Goal: Task Accomplishment & Management: Manage account settings

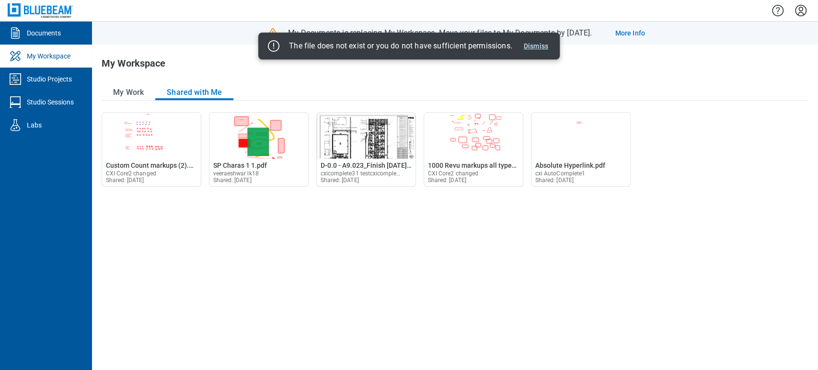
click at [538, 44] on button "Dismiss" at bounding box center [536, 46] width 32 height 12
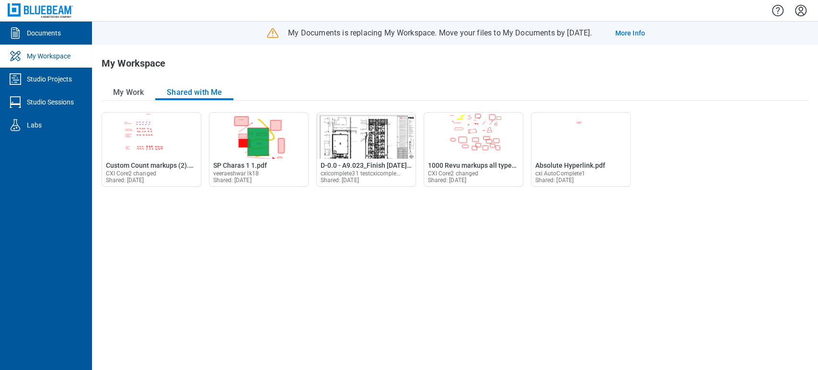
click at [798, 15] on icon "Settings" at bounding box center [801, 11] width 12 height 12
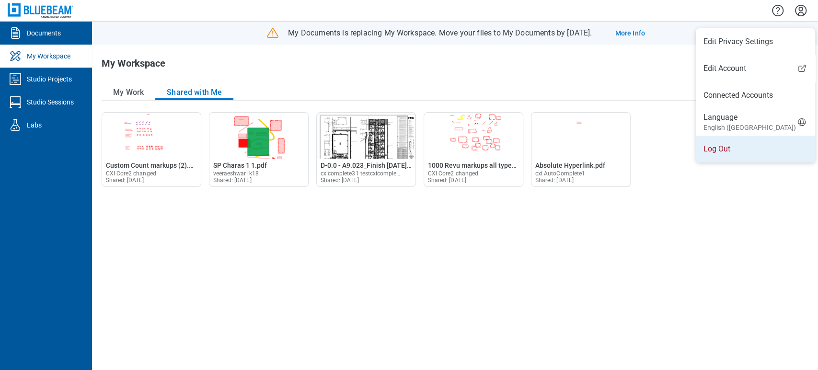
click at [723, 143] on li "Log Out" at bounding box center [755, 149] width 119 height 27
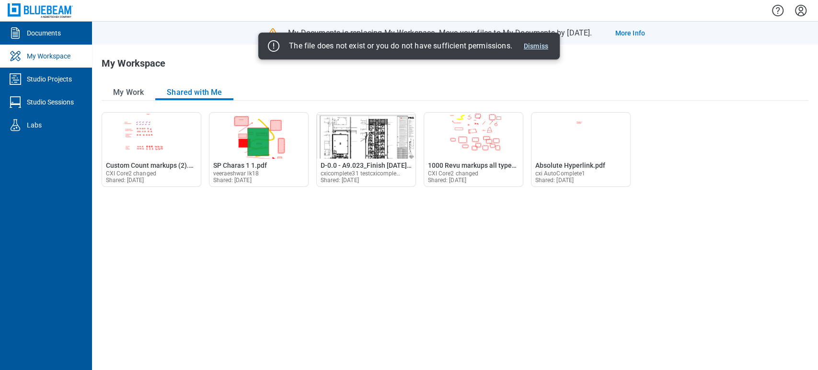
click at [552, 49] on button "Dismiss" at bounding box center [536, 46] width 32 height 12
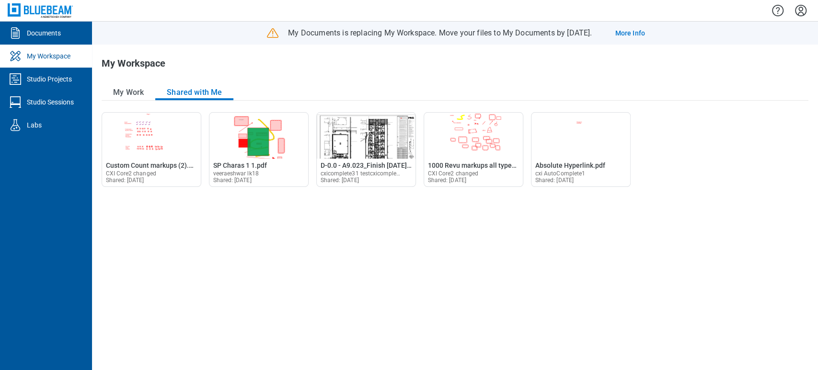
click at [497, 241] on div "Open Custom Count markups (2).pdf in Editor Custom Count markups (2).pdf CXI Co…" at bounding box center [455, 236] width 707 height 248
drag, startPoint x: 37, startPoint y: 5, endPoint x: 296, endPoint y: 210, distance: 329.6
click at [296, 210] on div "Open Custom Count markups (2).pdf in Editor Custom Count markups (2).pdf CXI Co…" at bounding box center [455, 236] width 707 height 248
click at [800, 11] on icon "Settings" at bounding box center [801, 11] width 12 height 12
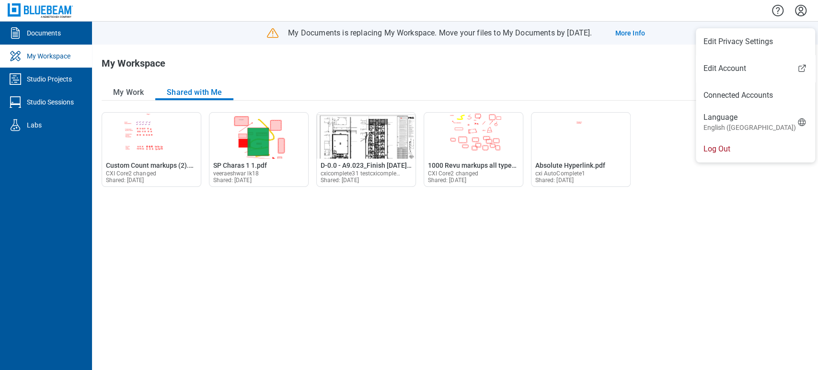
click at [717, 149] on li "Log Out" at bounding box center [755, 149] width 119 height 27
